Goal: Information Seeking & Learning: Learn about a topic

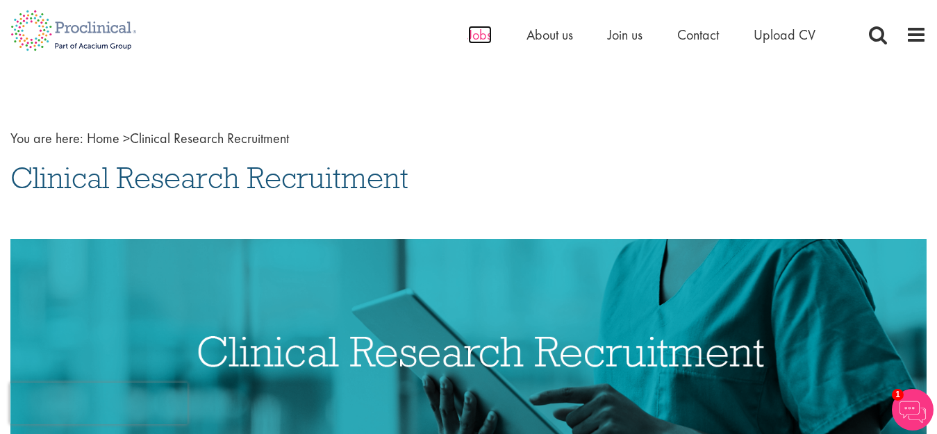
click at [476, 38] on span "Jobs" at bounding box center [480, 35] width 24 height 18
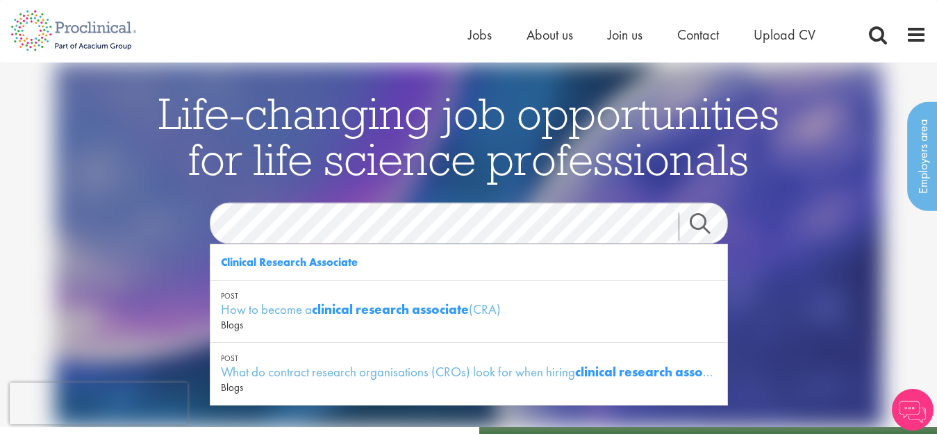
click at [708, 227] on link "Search" at bounding box center [709, 227] width 60 height 28
